Goal: Find specific page/section: Find specific page/section

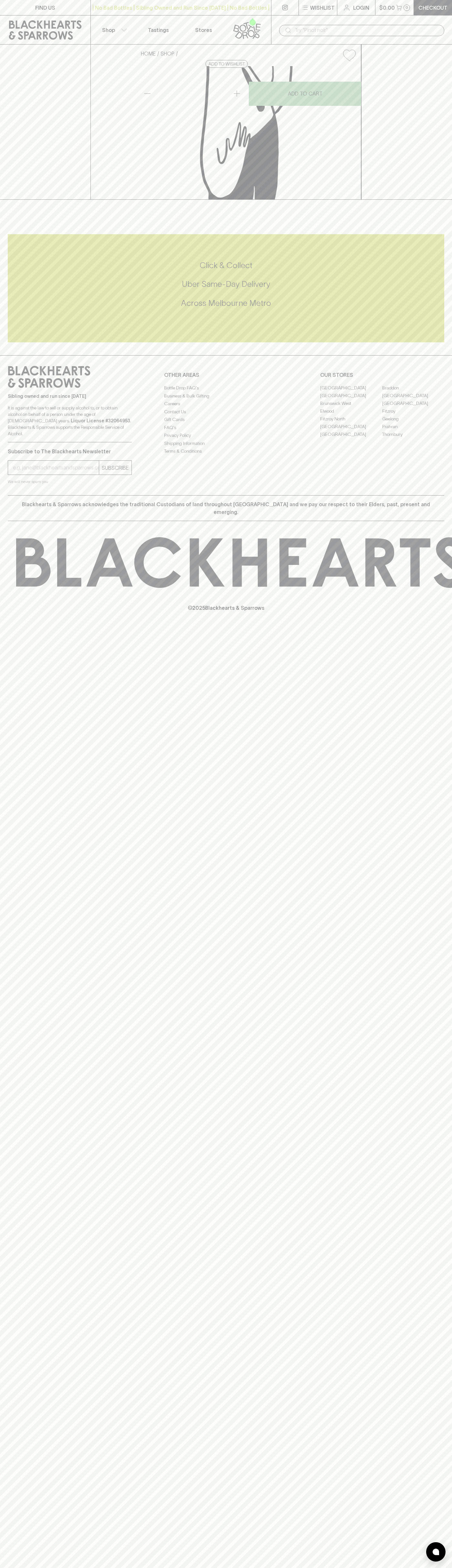
click at [280, 3] on link at bounding box center [285, 7] width 27 height 15
click at [444, 628] on div "© 2025 Blackhearts & Sparrows" at bounding box center [226, 574] width 452 height 107
click at [408, 1567] on html "FIND US | No Bad Bottles | Sibling Owned and Run Since [DATE] | No Bad Bottles …" at bounding box center [226, 784] width 452 height 1568
click at [25, 990] on div "FIND US | No Bad Bottles | Sibling Owned and Run Since [DATE] | No Bad Bottles …" at bounding box center [226, 784] width 452 height 1568
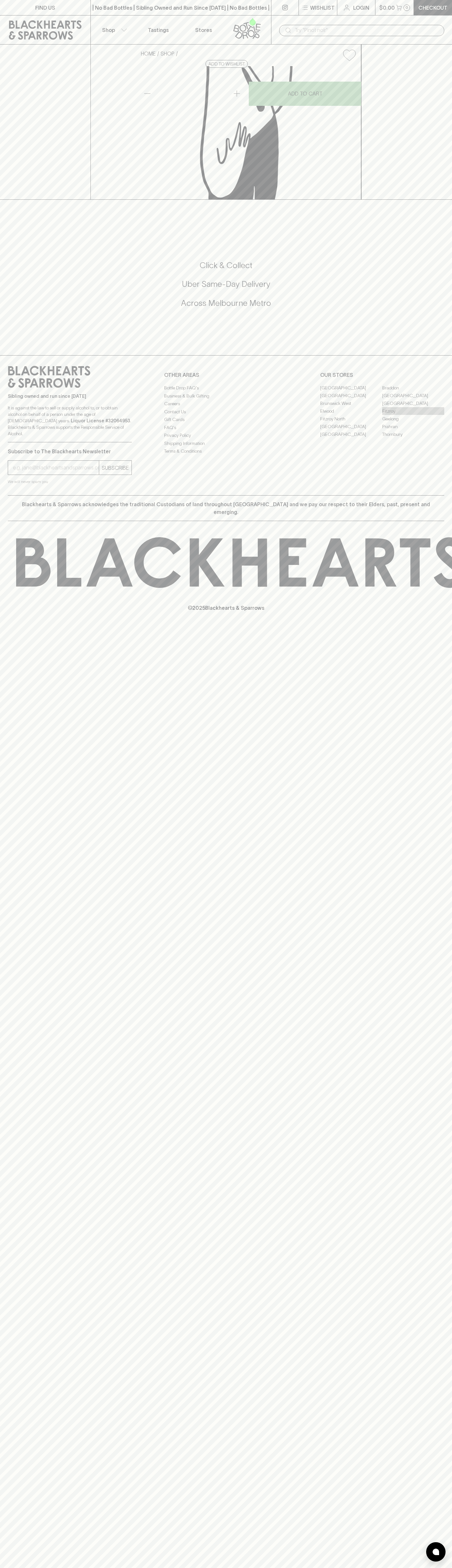
click at [413, 415] on link "Fitzroy" at bounding box center [413, 411] width 62 height 8
